Goal: Communication & Community: Answer question/provide support

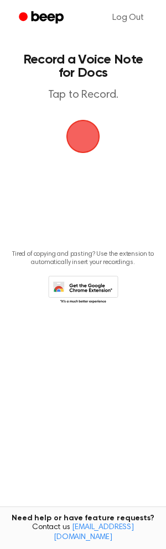
click at [85, 145] on span "button" at bounding box center [82, 136] width 43 height 43
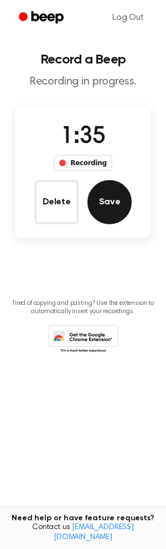
click at [97, 198] on button "Save" at bounding box center [109, 202] width 44 height 44
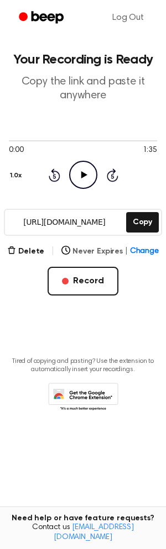
click at [142, 250] on span "Change" at bounding box center [144, 252] width 29 height 12
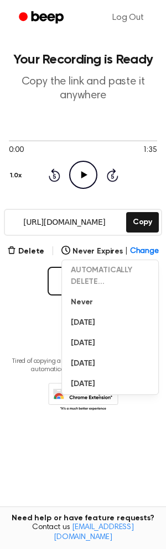
click at [31, 274] on div "Delete | Never Expires | Change AUTOMATICALLY DELETE... Never In 1 Day In 1 Wee…" at bounding box center [83, 270] width 148 height 51
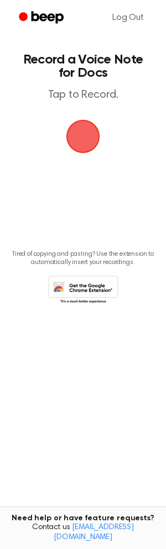
click at [76, 139] on span "button" at bounding box center [82, 136] width 31 height 31
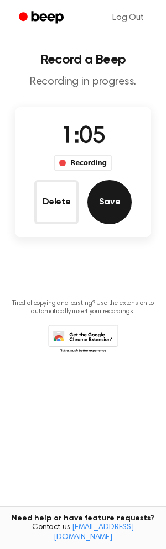
click at [92, 207] on button "Save" at bounding box center [109, 202] width 44 height 44
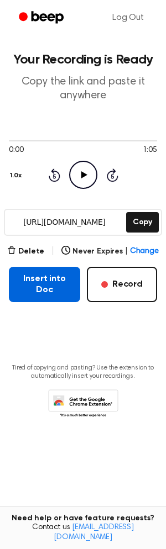
click at [39, 292] on button "Insert into Doc" at bounding box center [44, 284] width 71 height 35
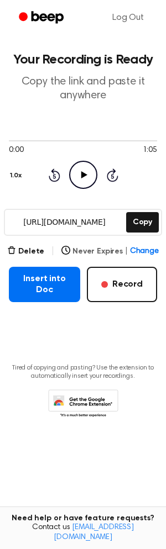
click at [139, 250] on span "Change" at bounding box center [144, 252] width 29 height 12
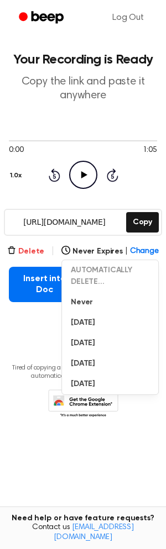
click at [35, 251] on button "Delete" at bounding box center [25, 252] width 37 height 12
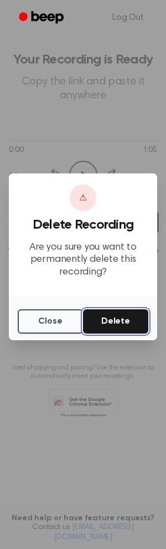
click at [111, 320] on button "Delete" at bounding box center [115, 321] width 65 height 24
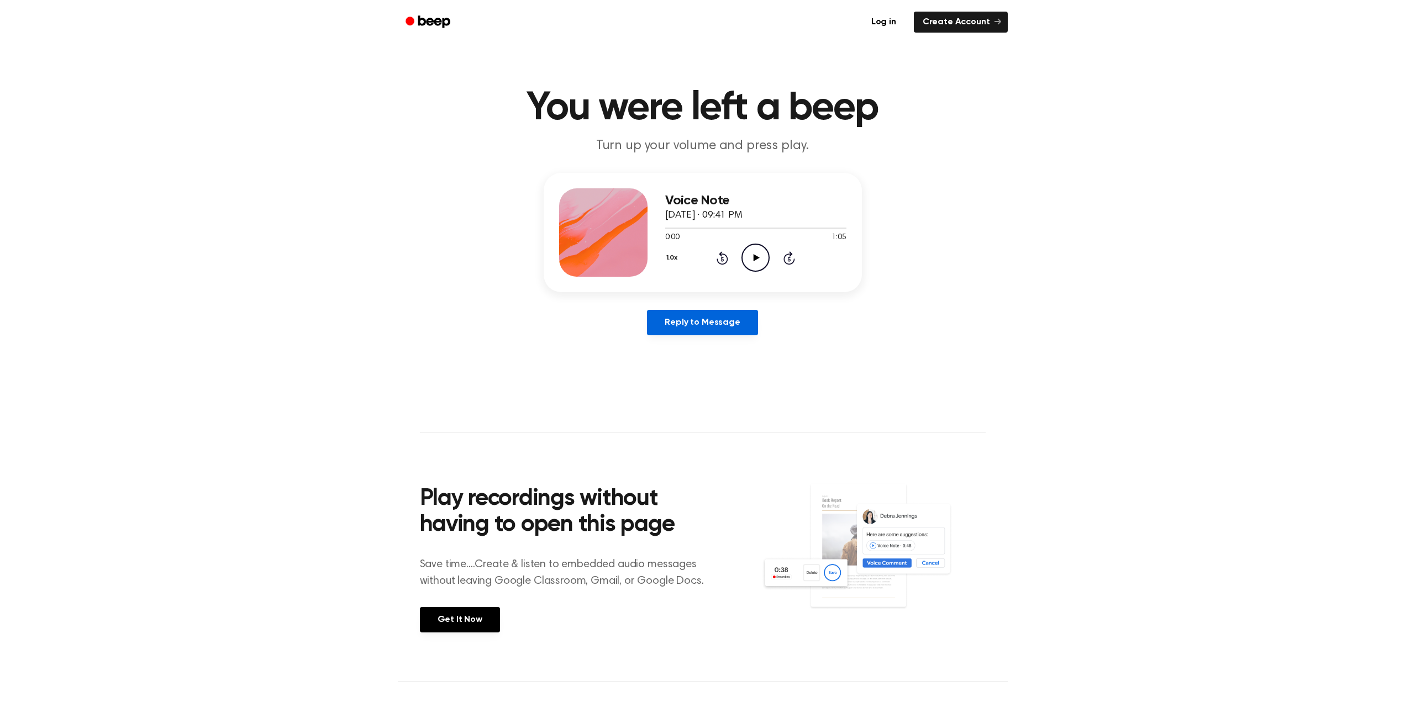
click at [733, 319] on link "Reply to Message" at bounding box center [702, 322] width 111 height 25
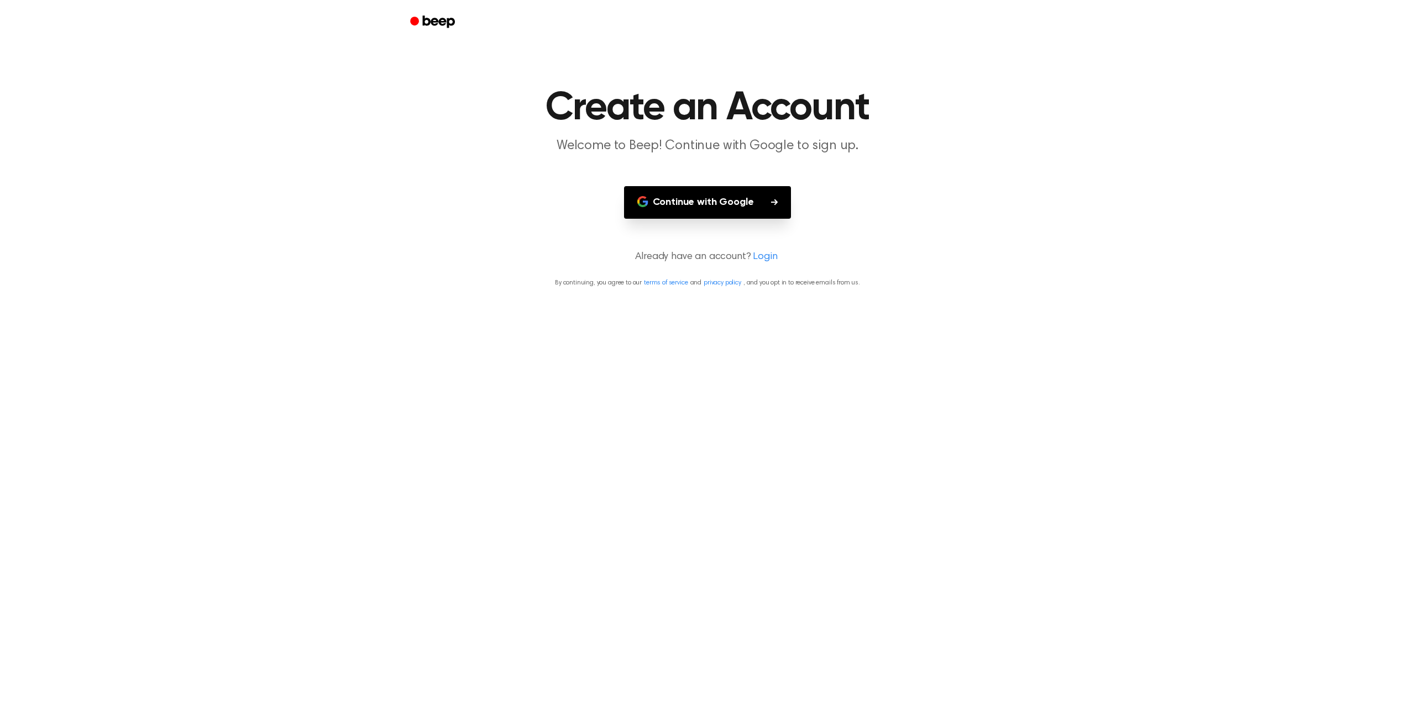
click at [749, 205] on button "Continue with Google" at bounding box center [707, 202] width 167 height 33
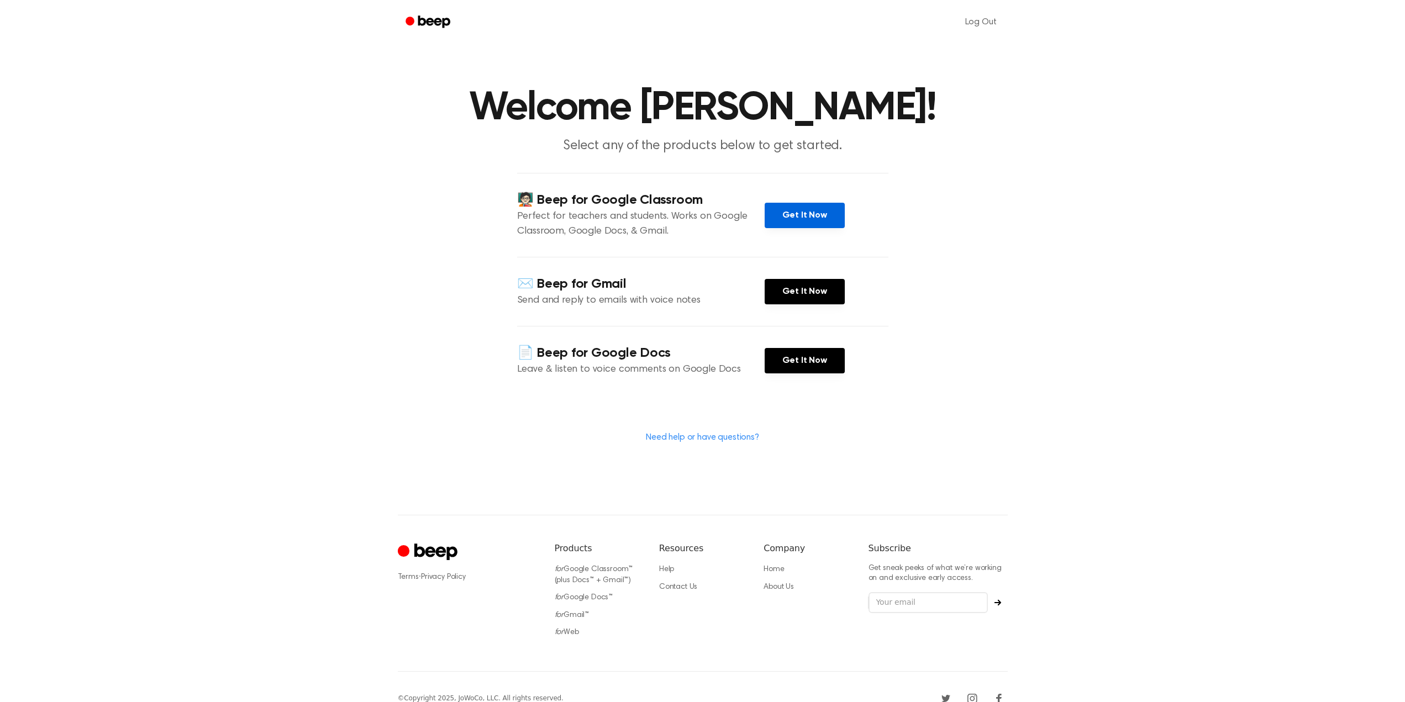
click at [780, 222] on link "Get It Now" at bounding box center [805, 215] width 80 height 25
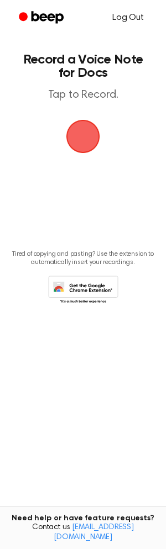
click at [139, 19] on link "Log Out" at bounding box center [128, 17] width 54 height 27
